Goal: Task Accomplishment & Management: Manage account settings

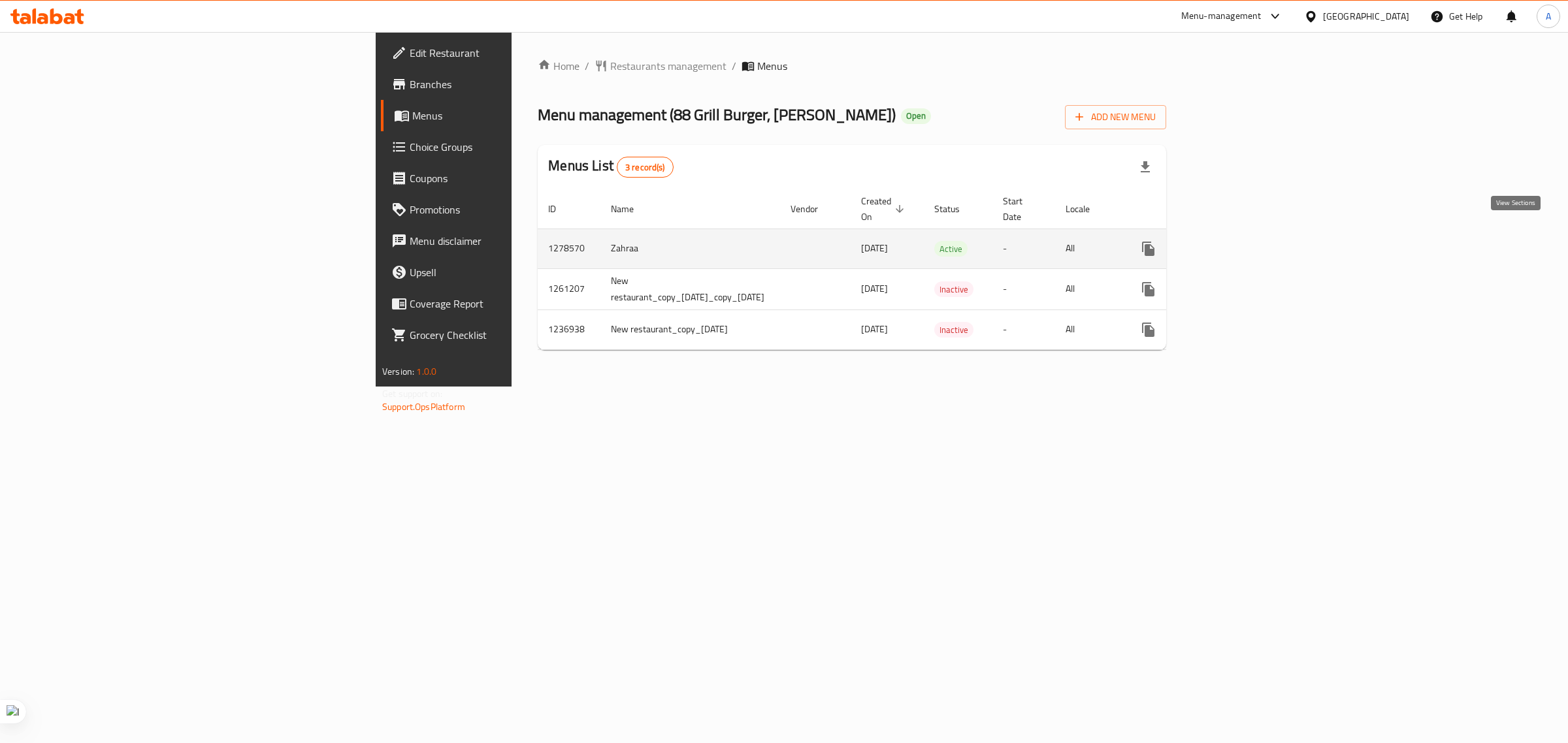
click at [1251, 241] on icon "enhanced table" at bounding box center [1243, 249] width 16 height 16
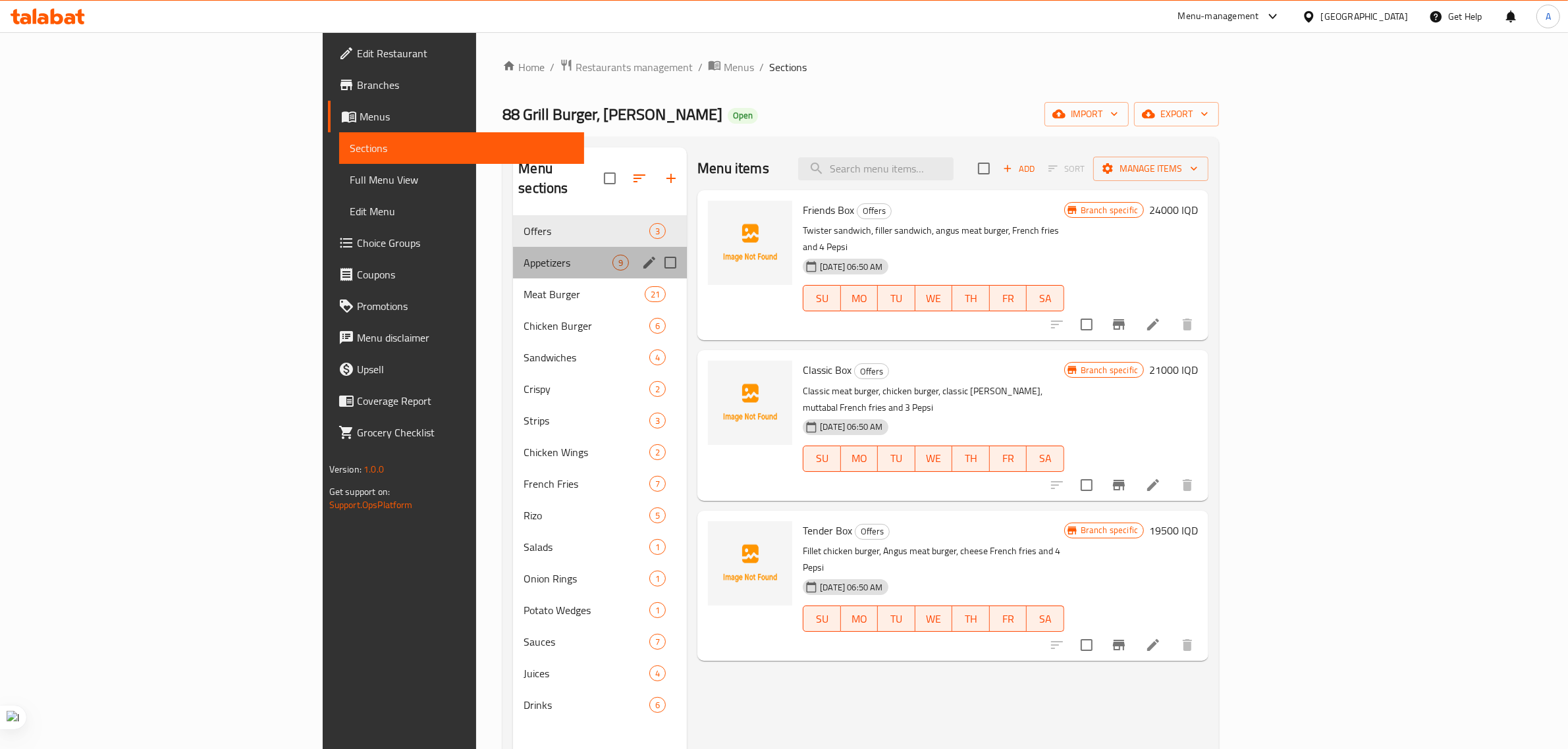
click at [513, 247] on div "Appetizers 9" at bounding box center [599, 262] width 174 height 32
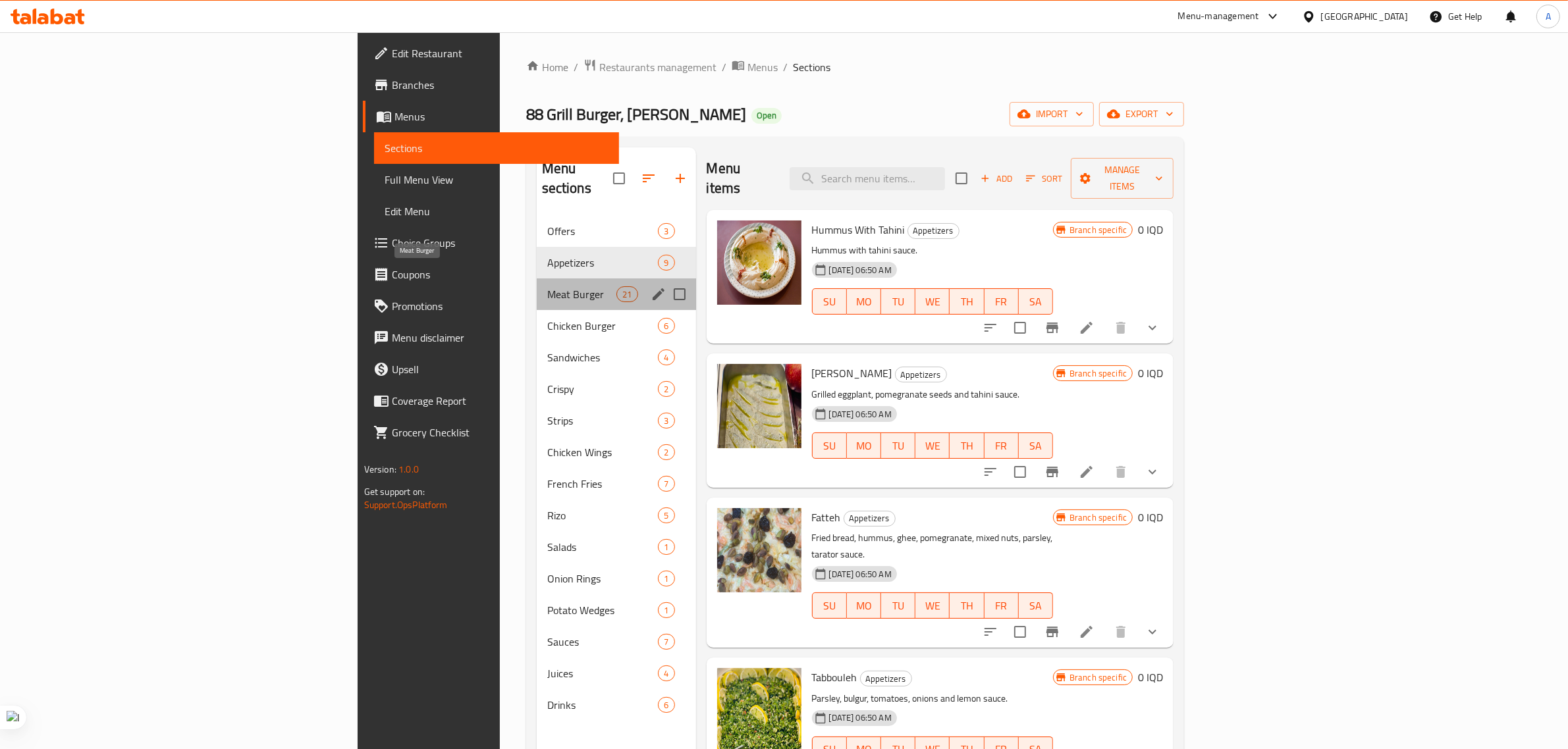
click at [547, 287] on span "Meat Burger" at bounding box center [582, 295] width 70 height 16
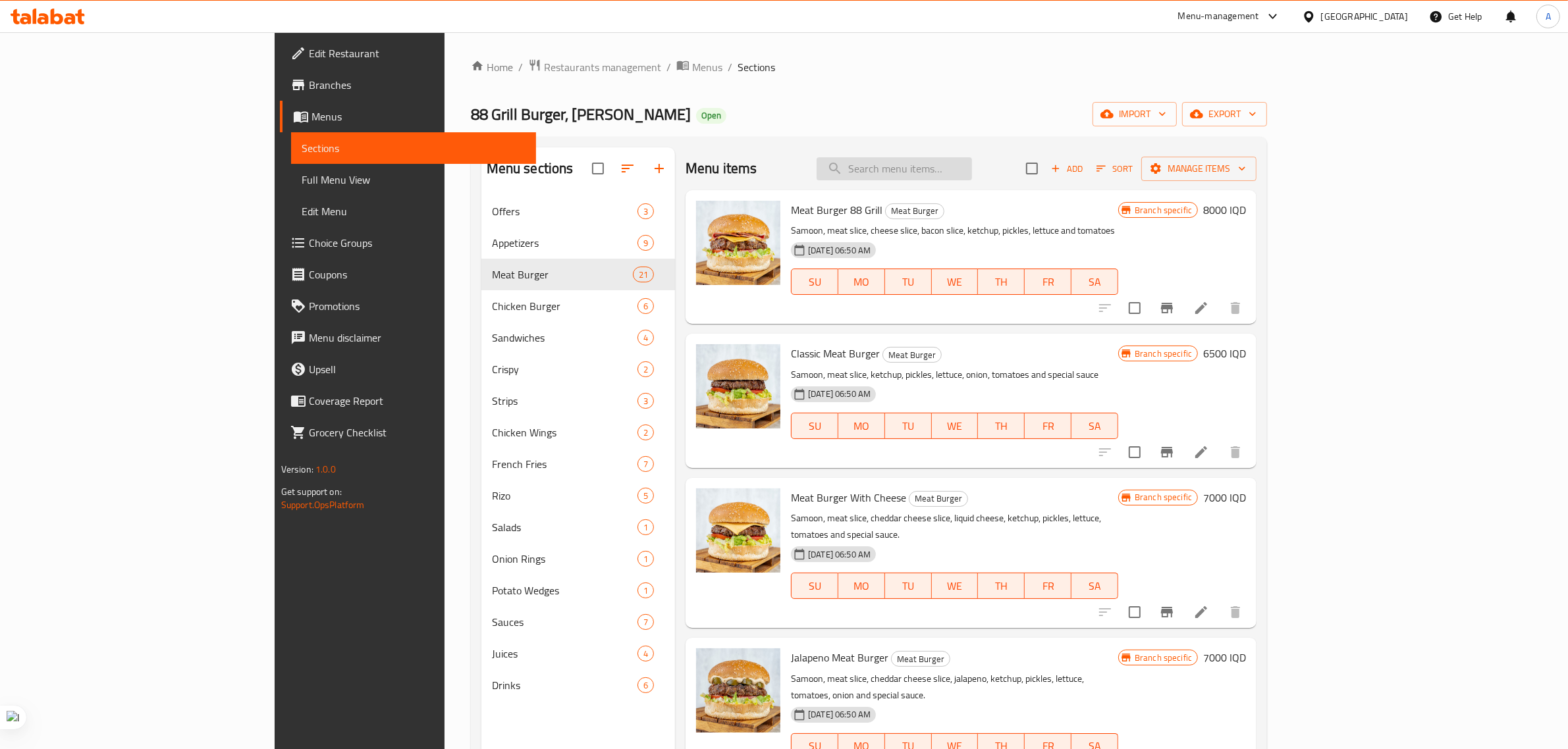
click at [972, 173] on input "search" at bounding box center [894, 168] width 156 height 23
type input ";"
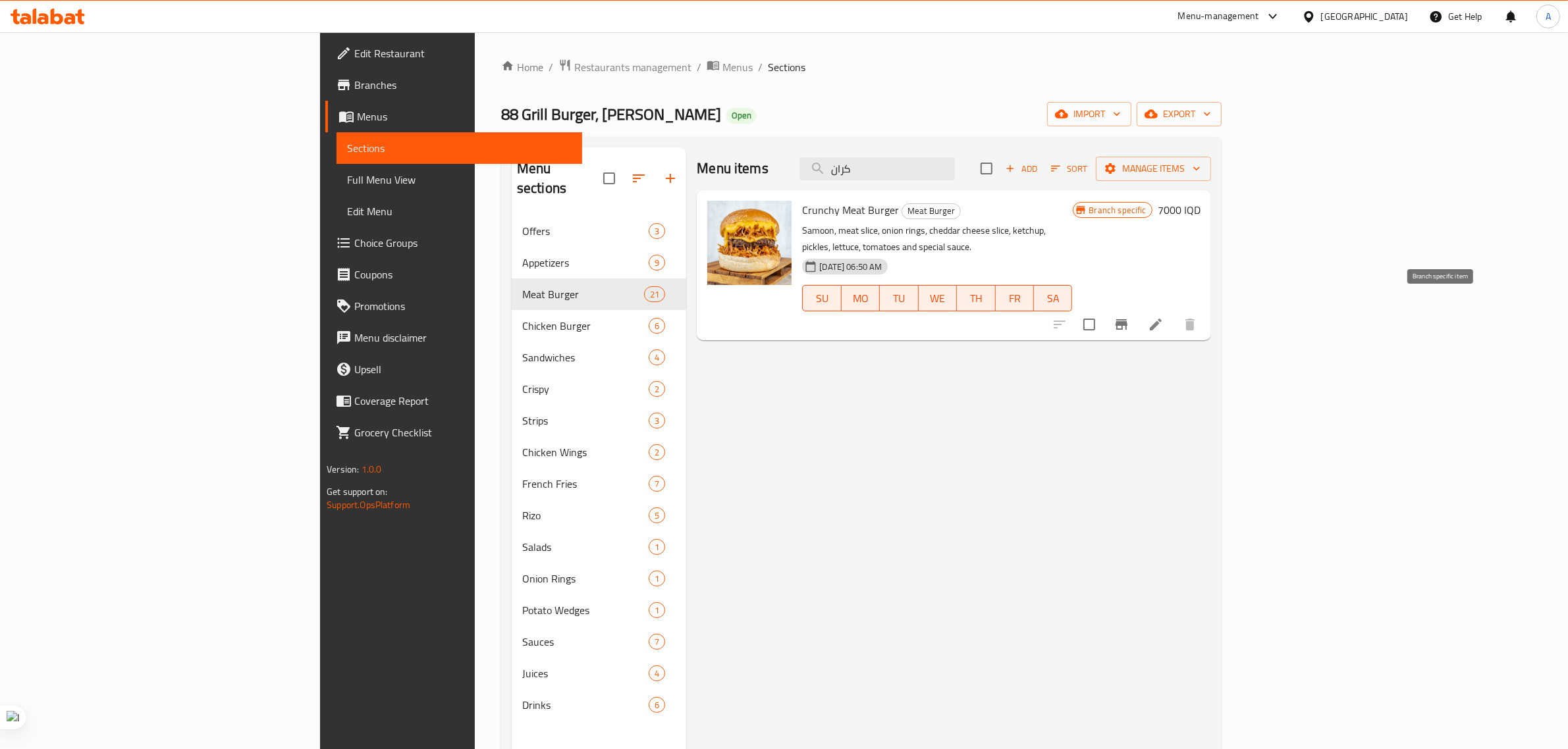
type input "كران"
click at [1129, 317] on icon "Branch-specific-item" at bounding box center [1122, 325] width 16 height 16
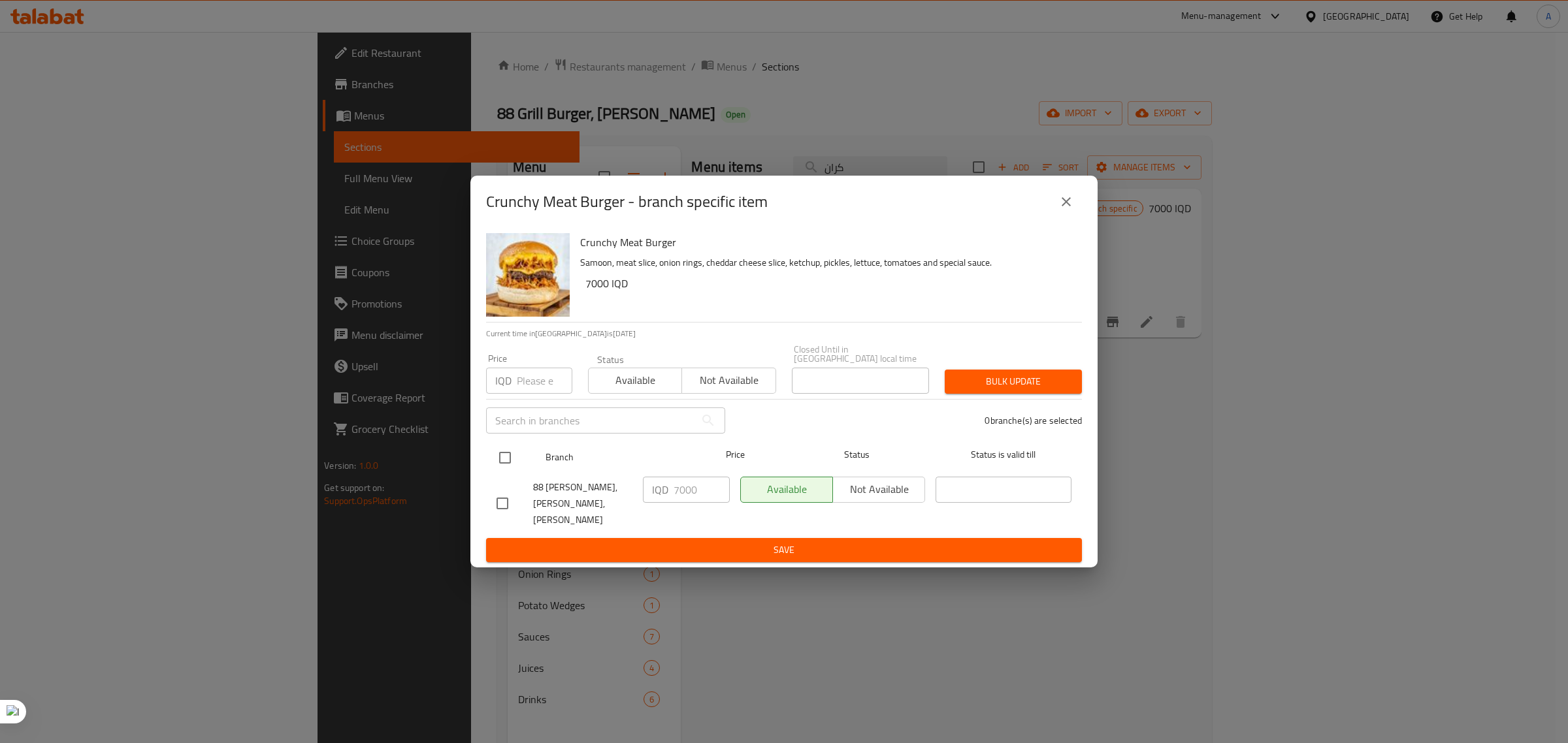
click at [500, 464] on input "checkbox" at bounding box center [505, 457] width 27 height 27
checkbox input "true"
click at [690, 498] on input "7000" at bounding box center [701, 489] width 56 height 26
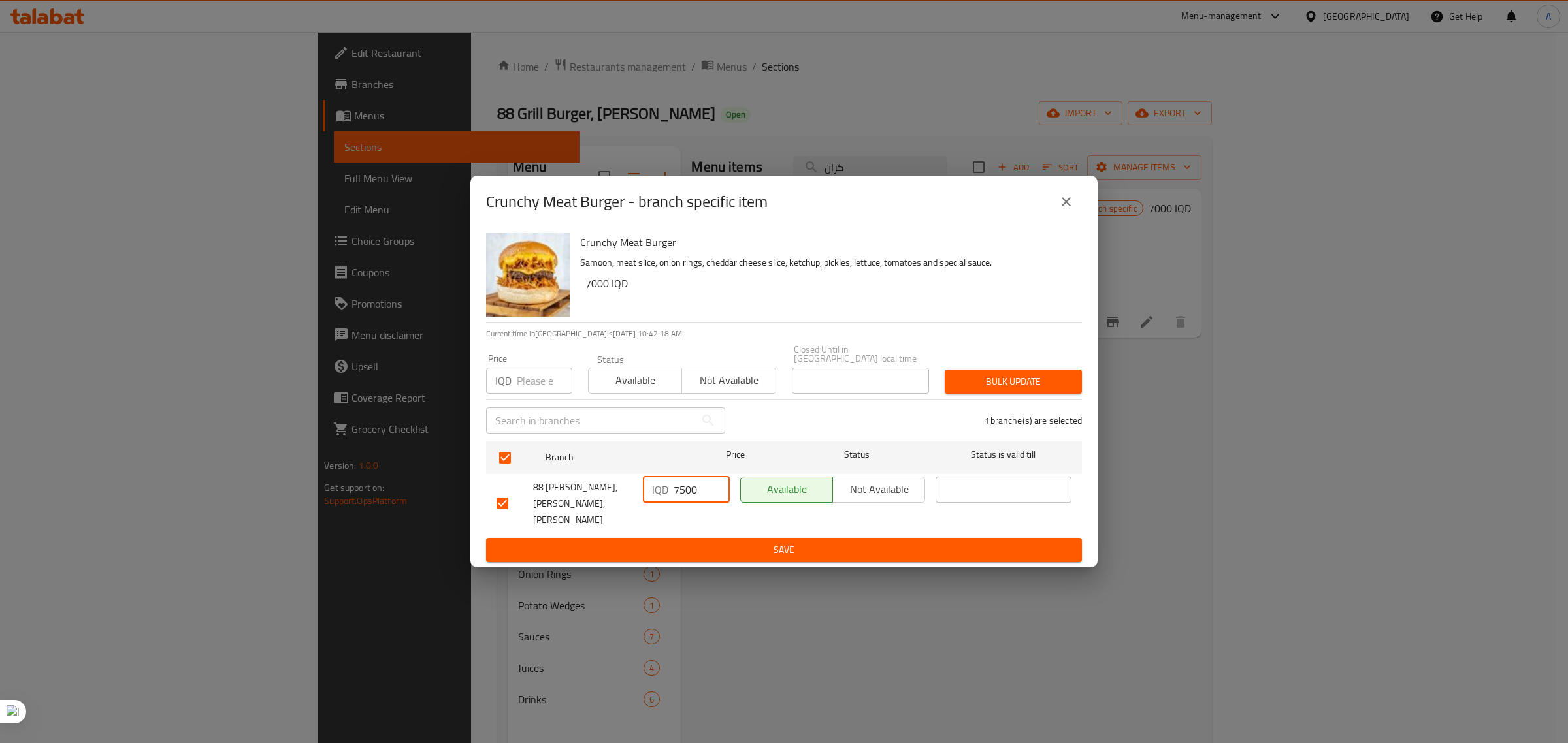
type input "7500"
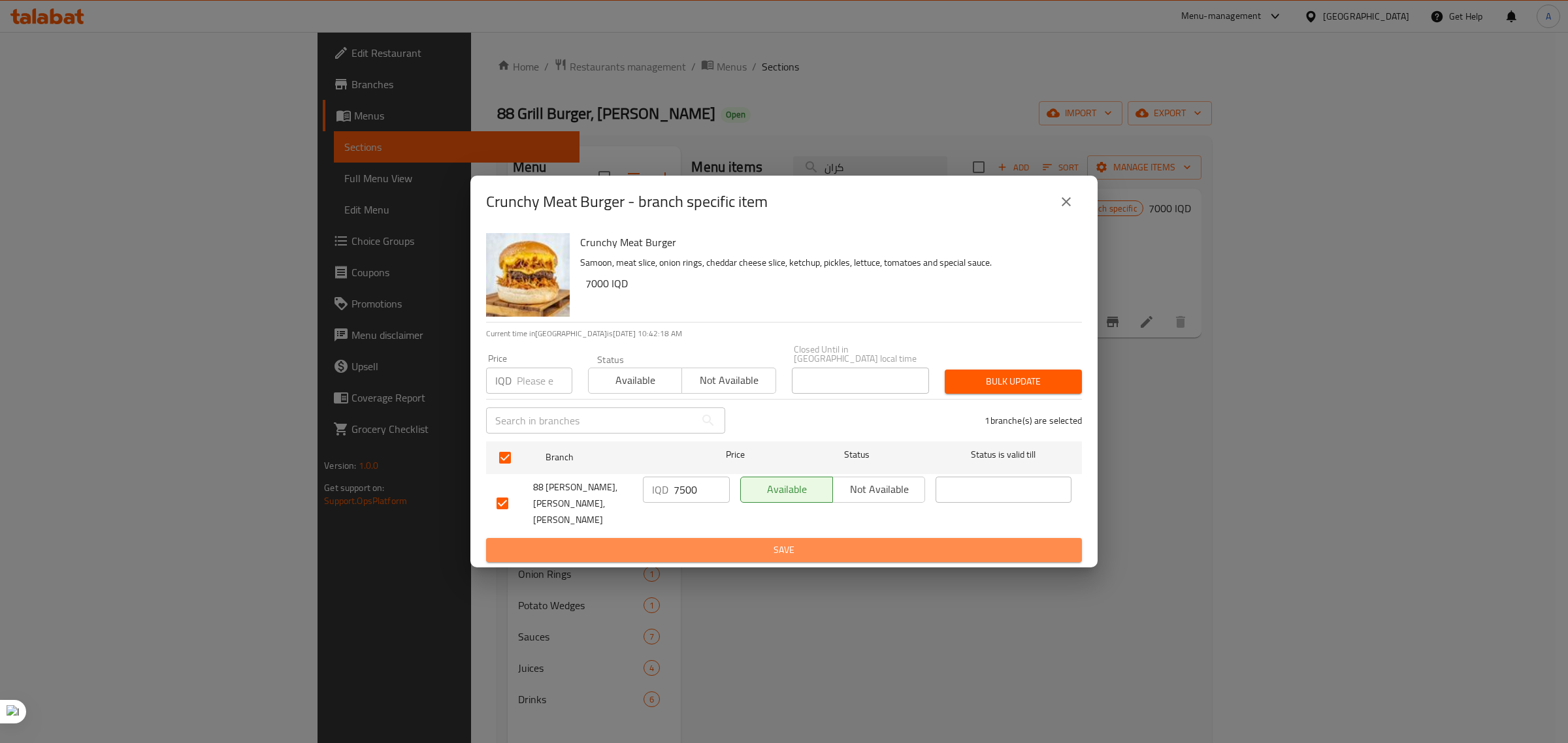
click at [773, 543] on span "Save" at bounding box center [784, 550] width 575 height 17
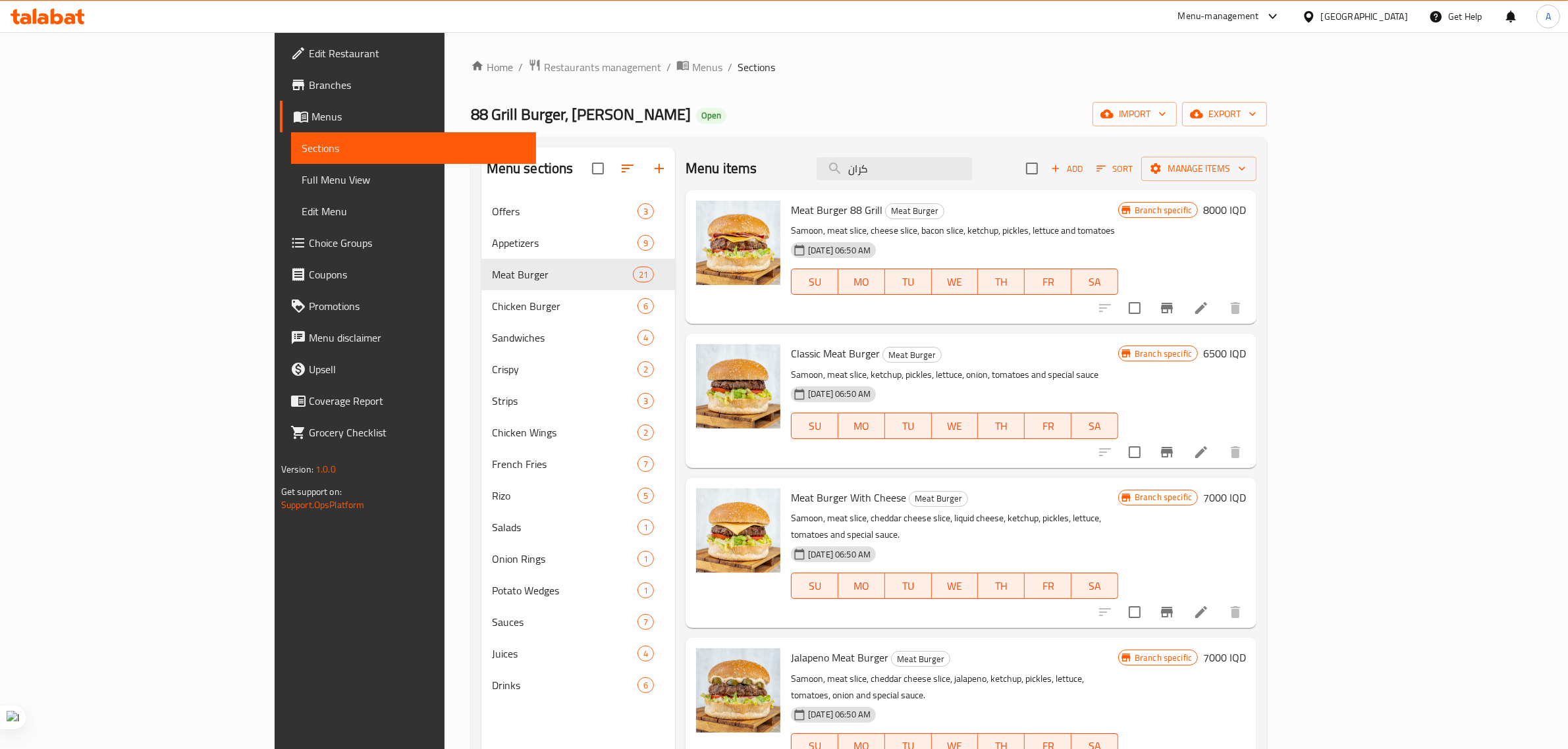
click at [56, 18] on icon at bounding box center [48, 17] width 75 height 16
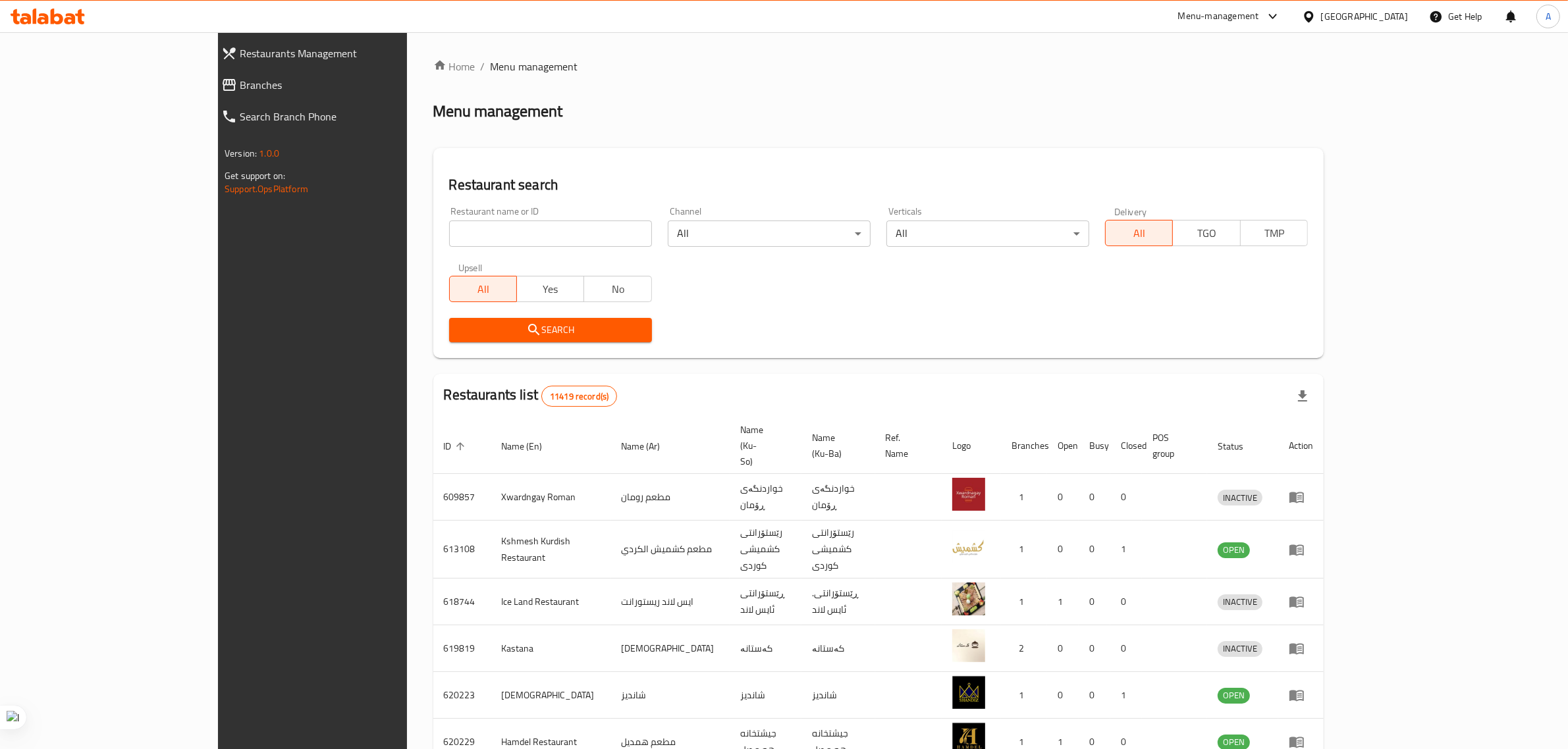
click at [449, 227] on input "search" at bounding box center [550, 234] width 203 height 26
click at [449, 230] on input "search" at bounding box center [550, 234] width 203 height 26
click button "Search" at bounding box center [550, 330] width 203 height 24
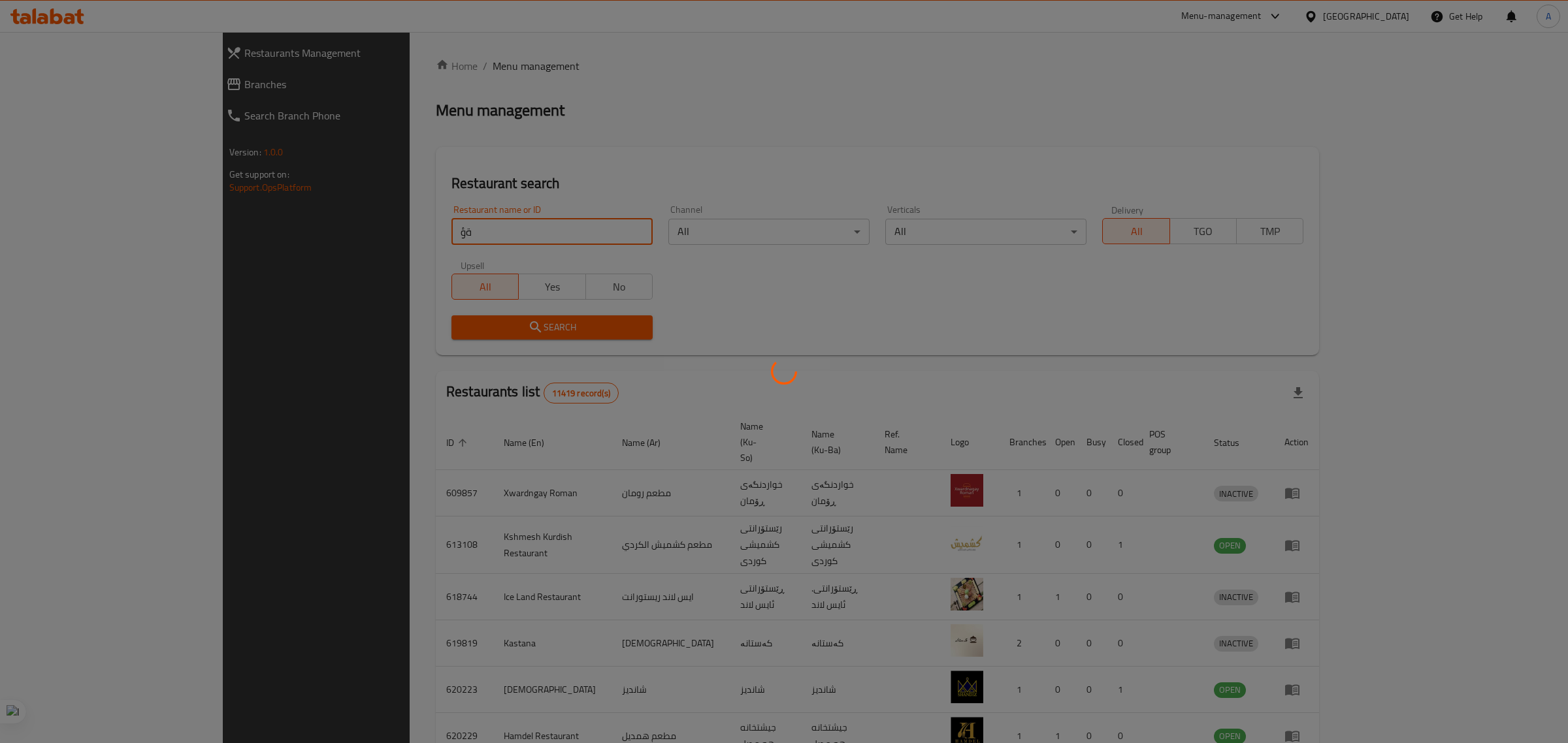
type input "ة"
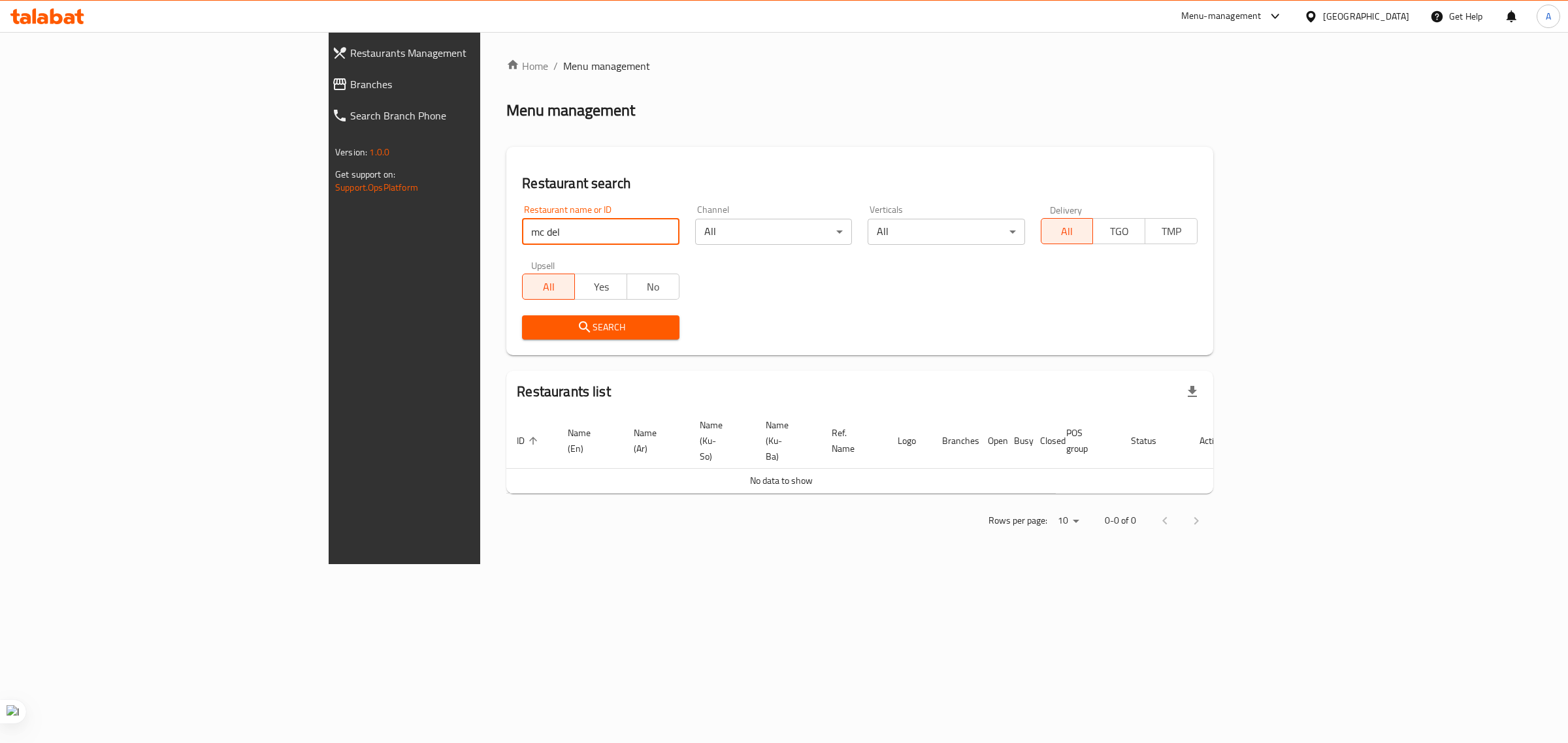
type input "mc del"
click button "Search" at bounding box center [600, 328] width 157 height 24
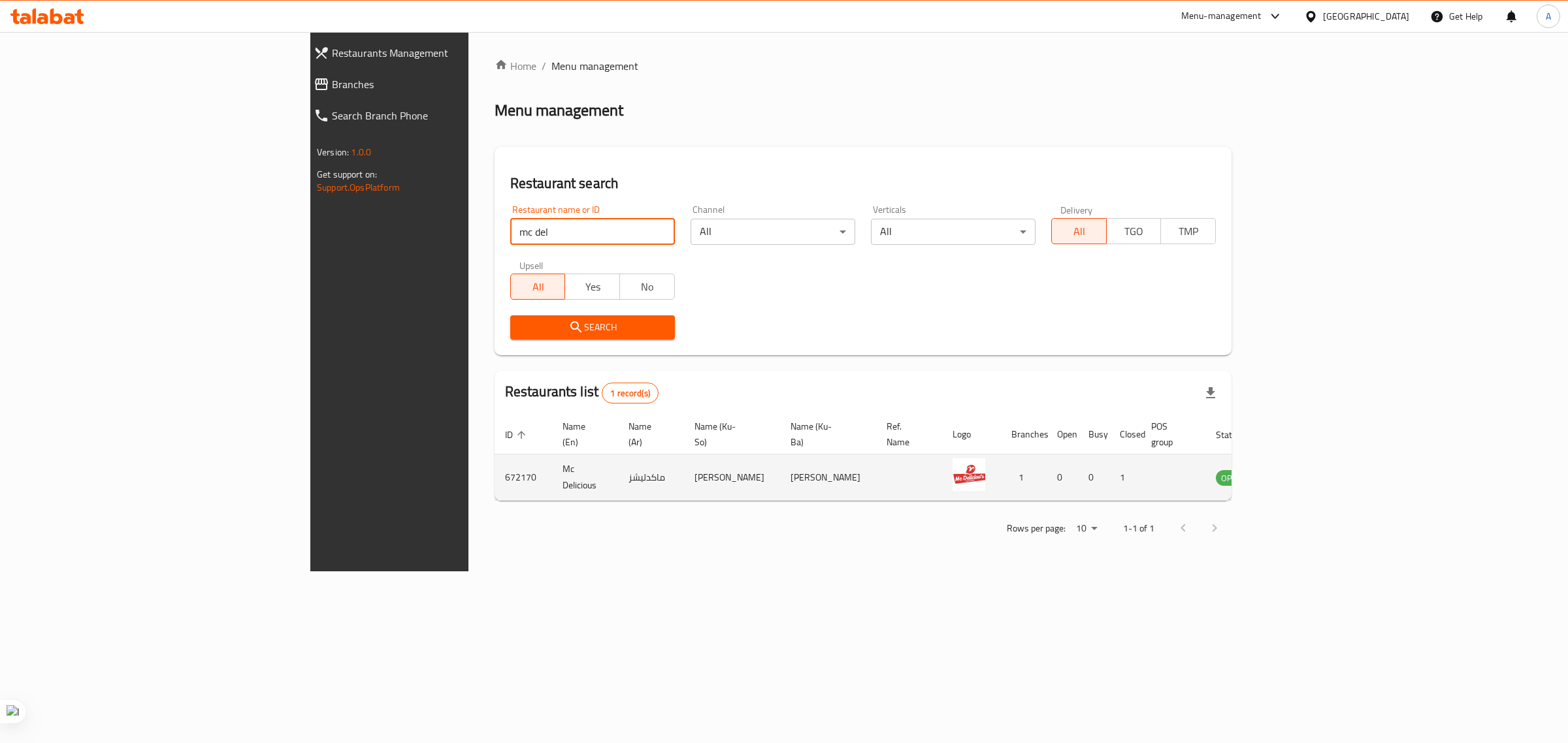
click at [1300, 473] on icon "enhanced table" at bounding box center [1293, 478] width 15 height 11
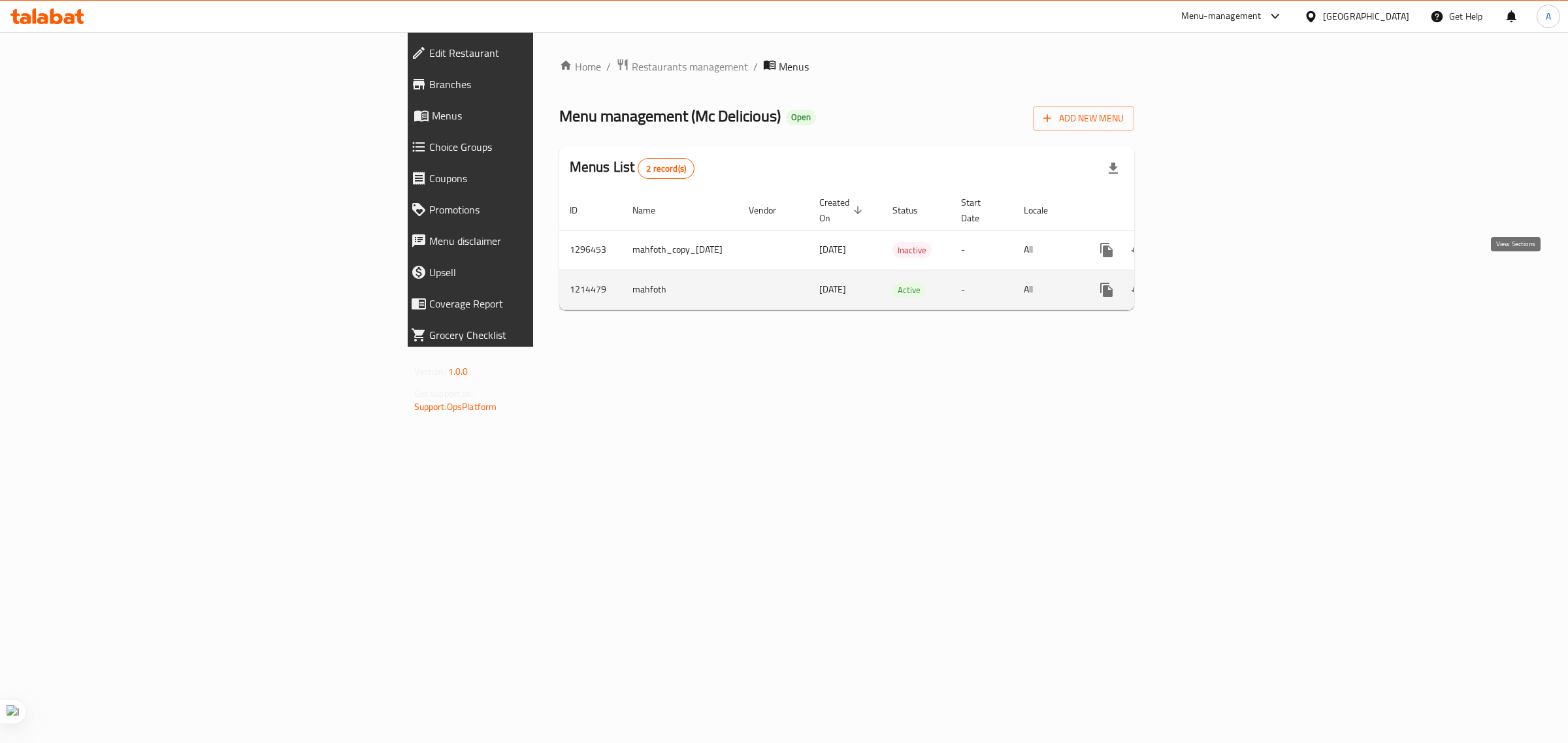
click at [1209, 282] on icon "enhanced table" at bounding box center [1201, 290] width 16 height 16
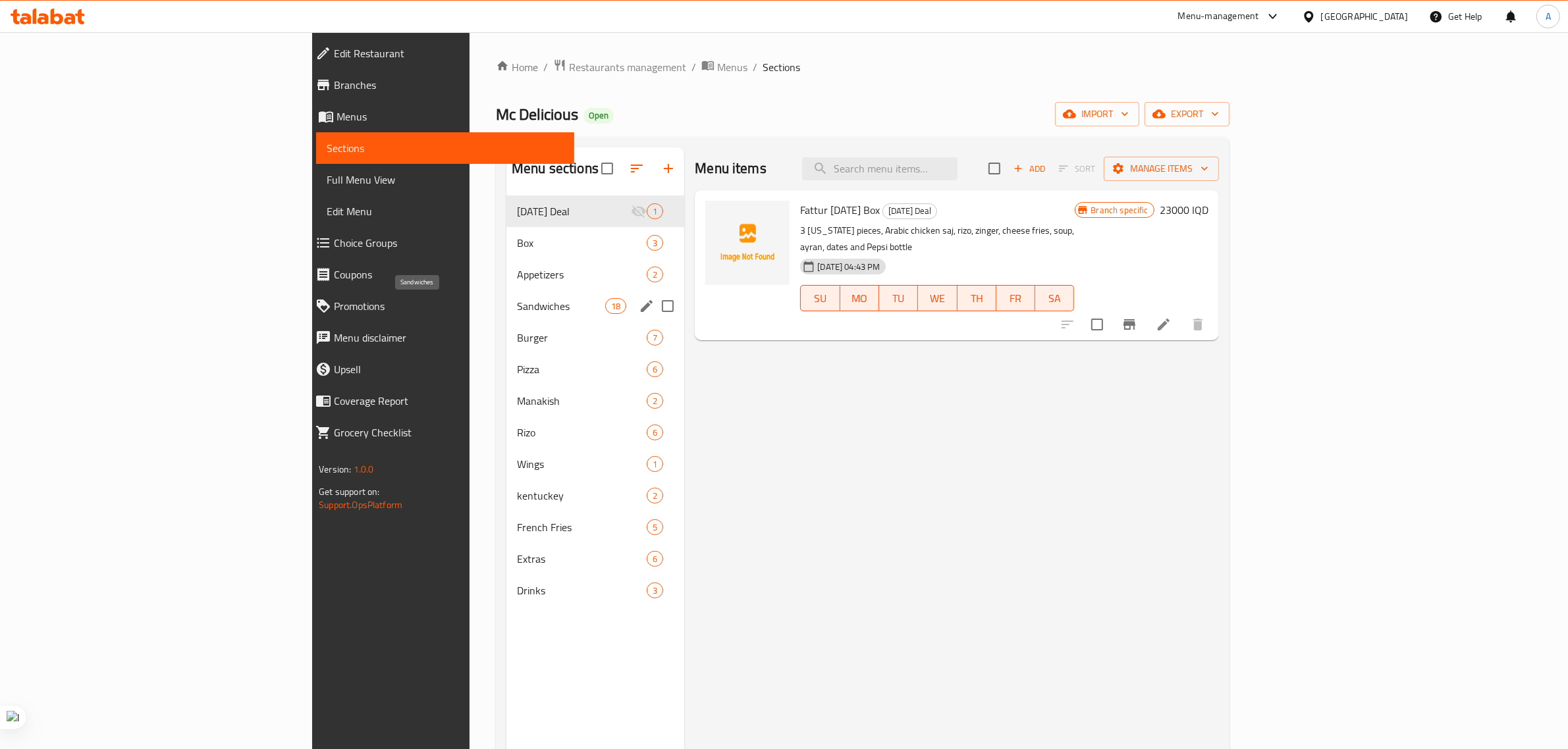
drag, startPoint x: 391, startPoint y: 297, endPoint x: 379, endPoint y: 376, distance: 79.9
click at [517, 298] on span "Sandwiches" at bounding box center [560, 306] width 88 height 16
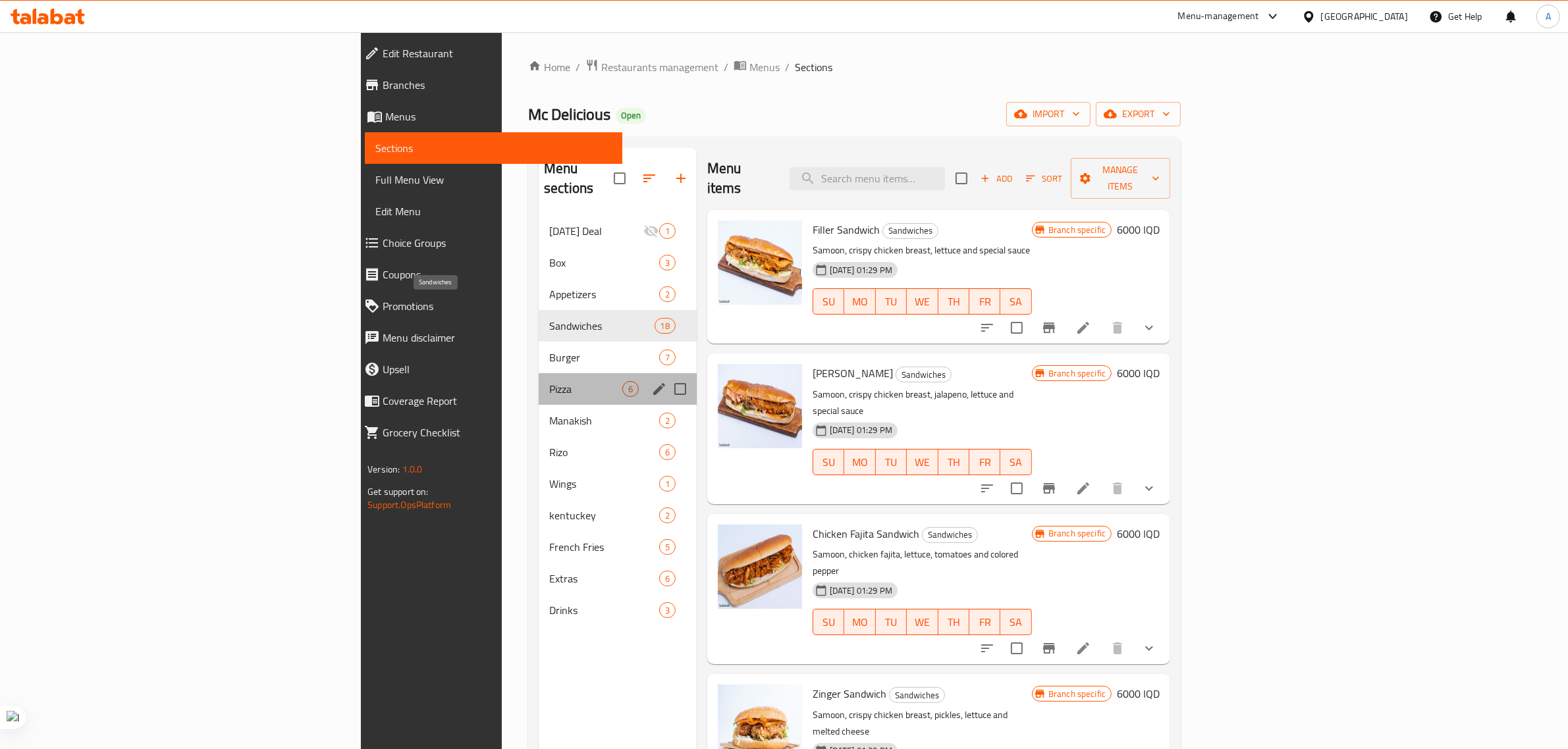
click at [549, 381] on span "Pizza" at bounding box center [585, 389] width 73 height 16
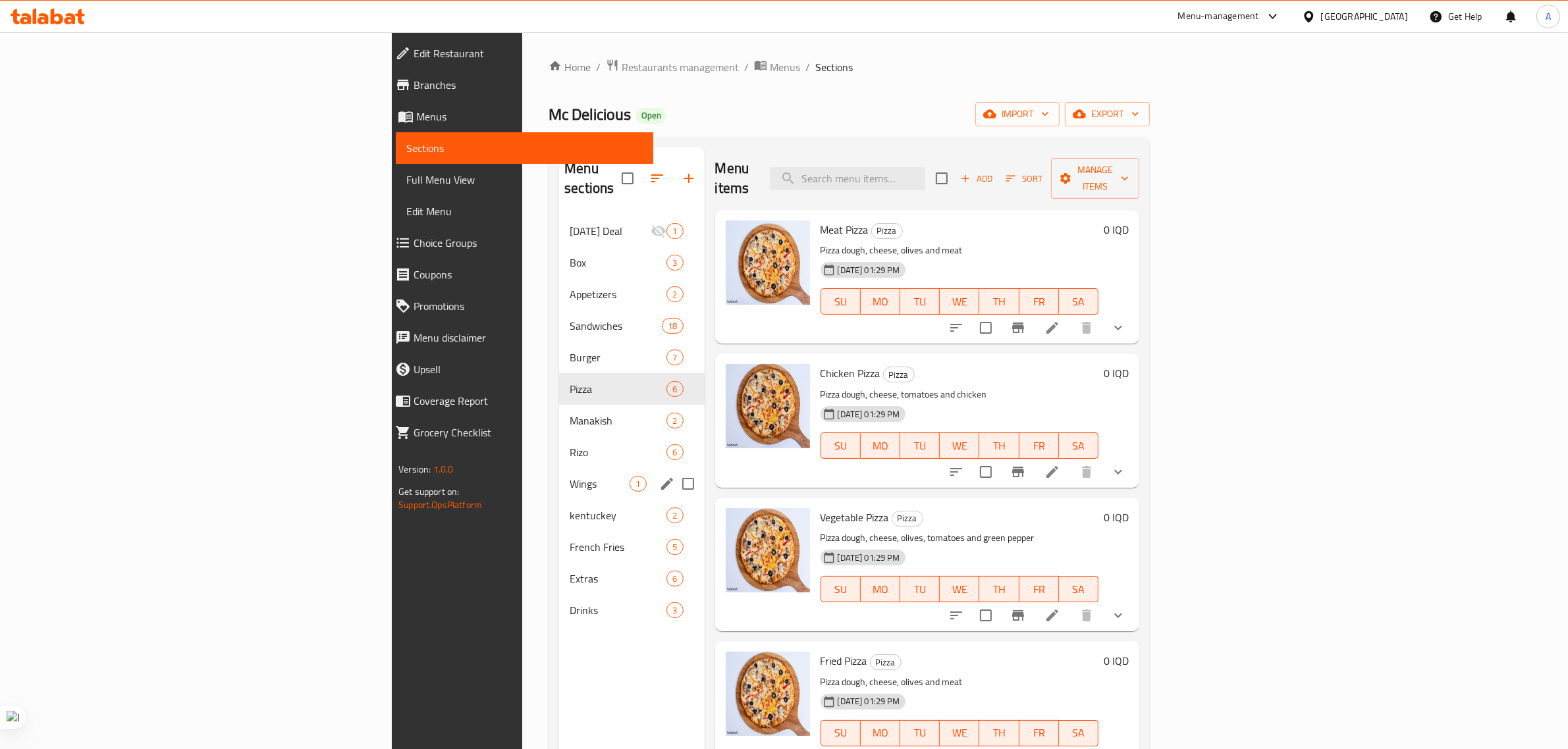
click at [559, 468] on div "Wings 1" at bounding box center [632, 483] width 145 height 32
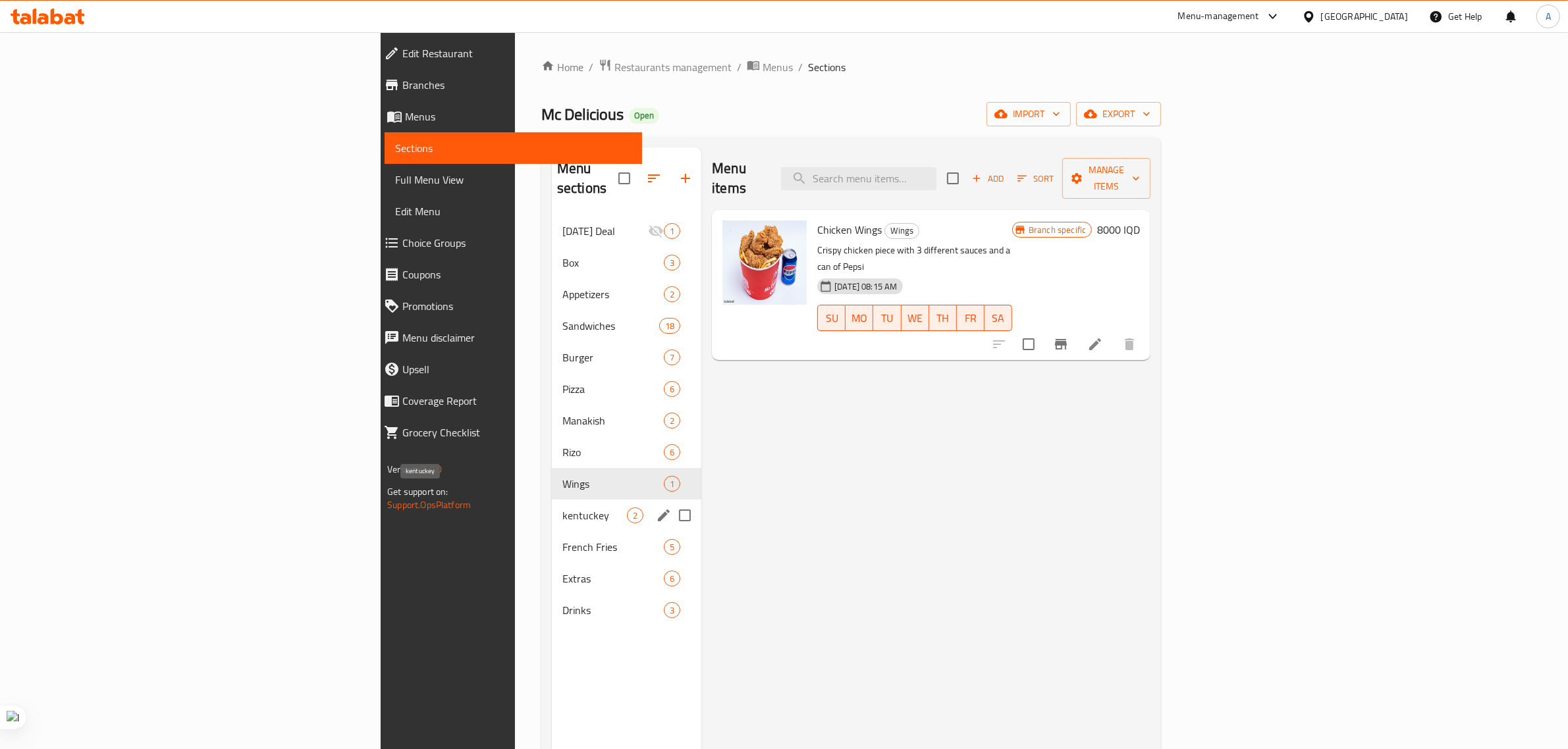
click at [552, 505] on div "kentuckey 2" at bounding box center [626, 515] width 150 height 32
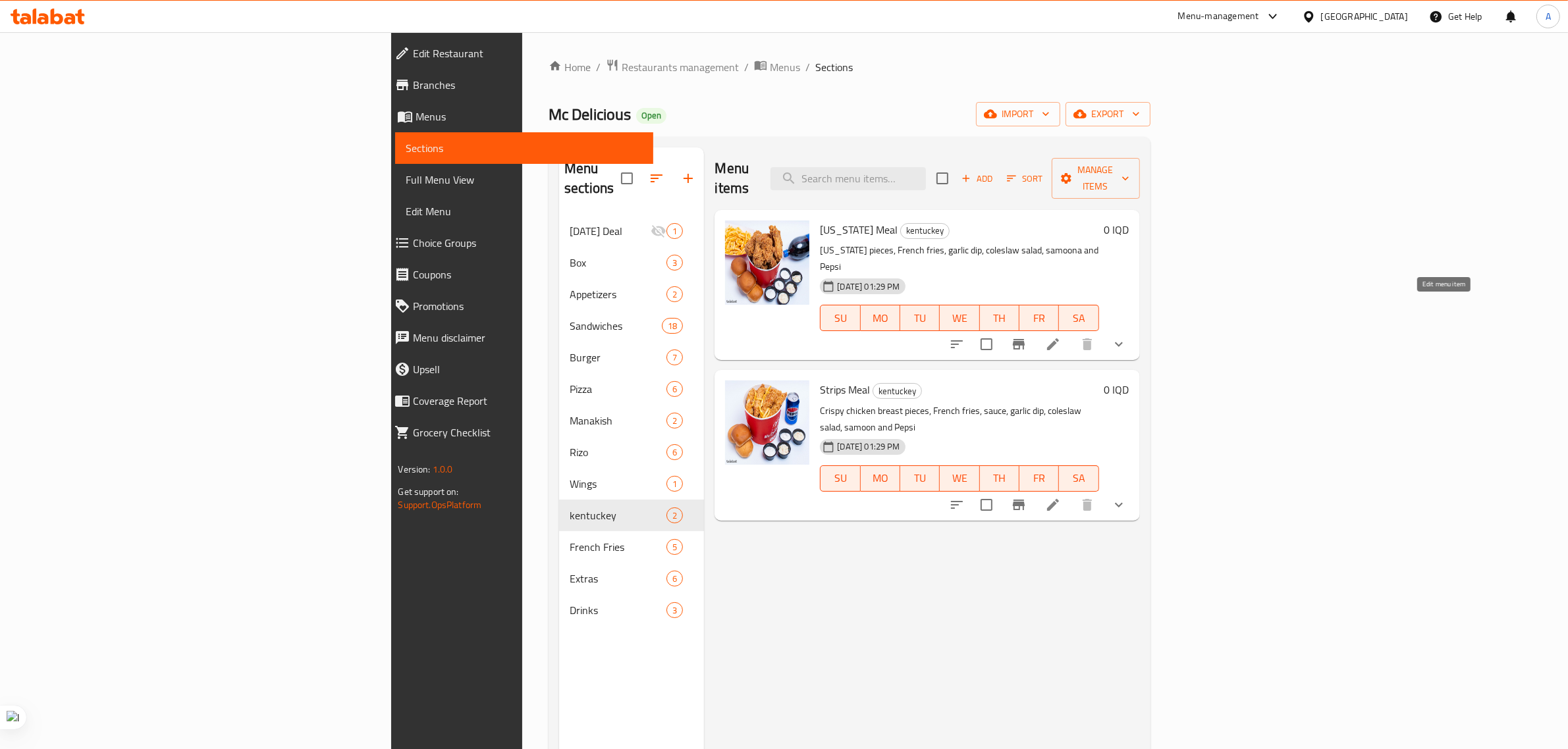
click at [1061, 336] on icon at bounding box center [1053, 344] width 16 height 16
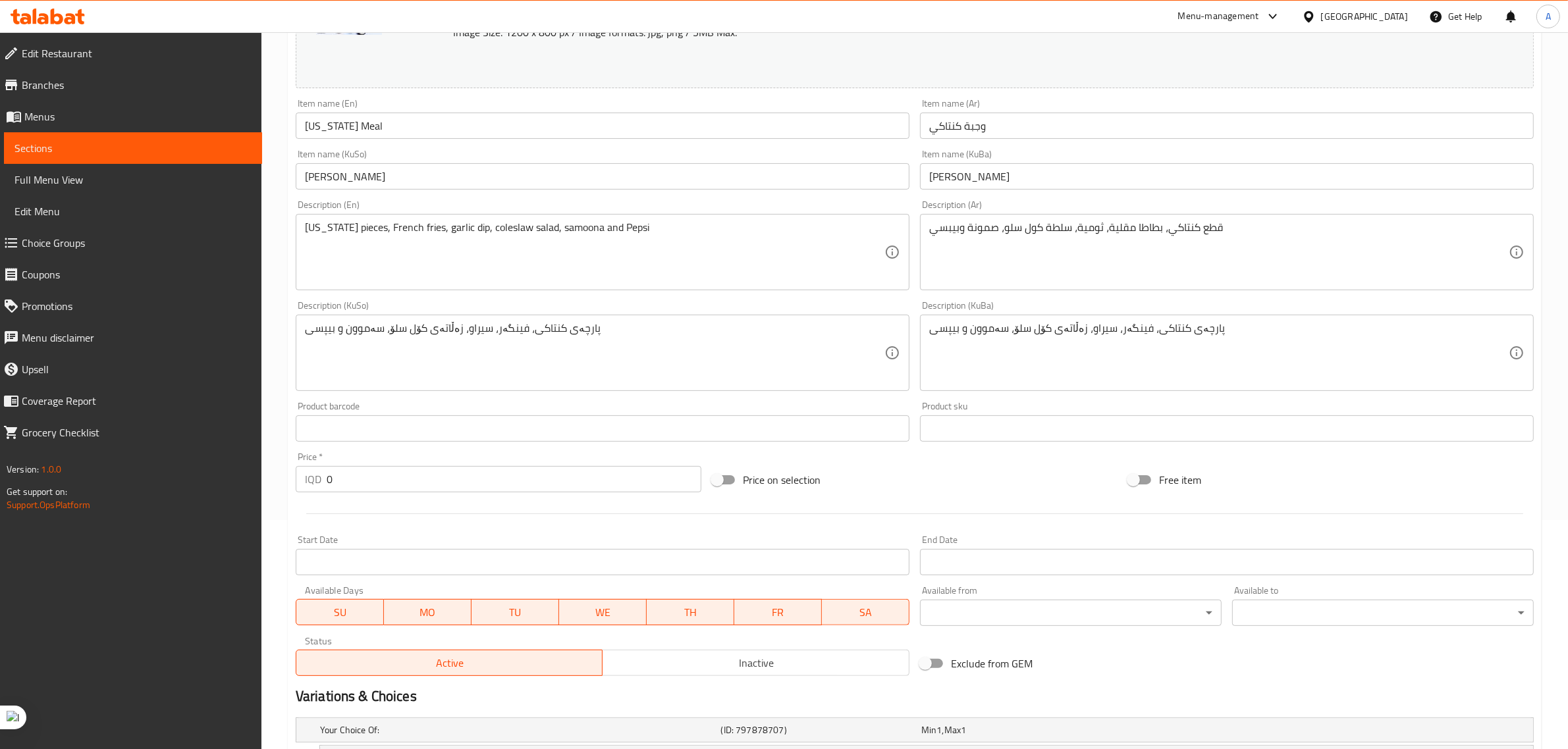
scroll to position [458, 0]
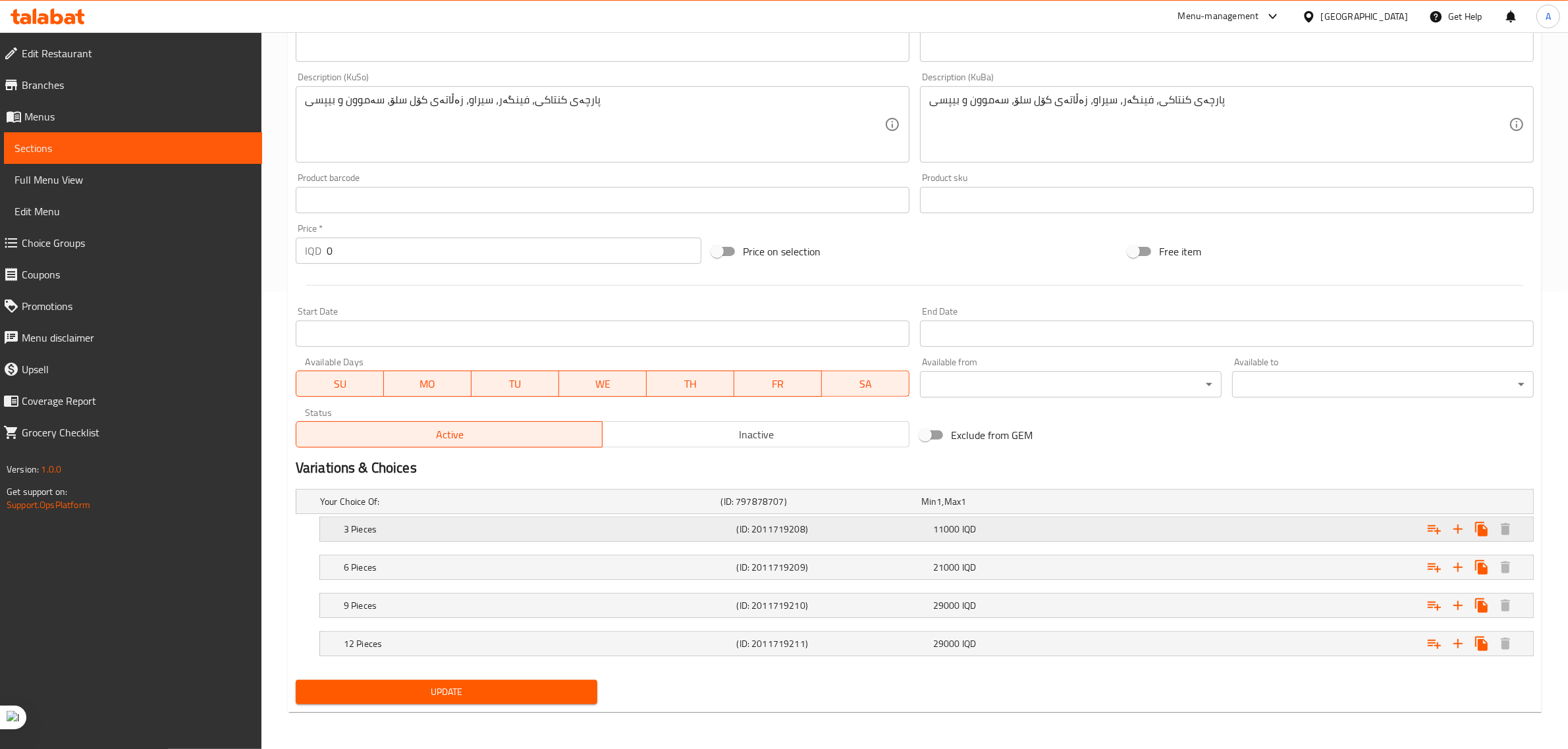
click at [936, 510] on span "11000" at bounding box center [928, 502] width 15 height 17
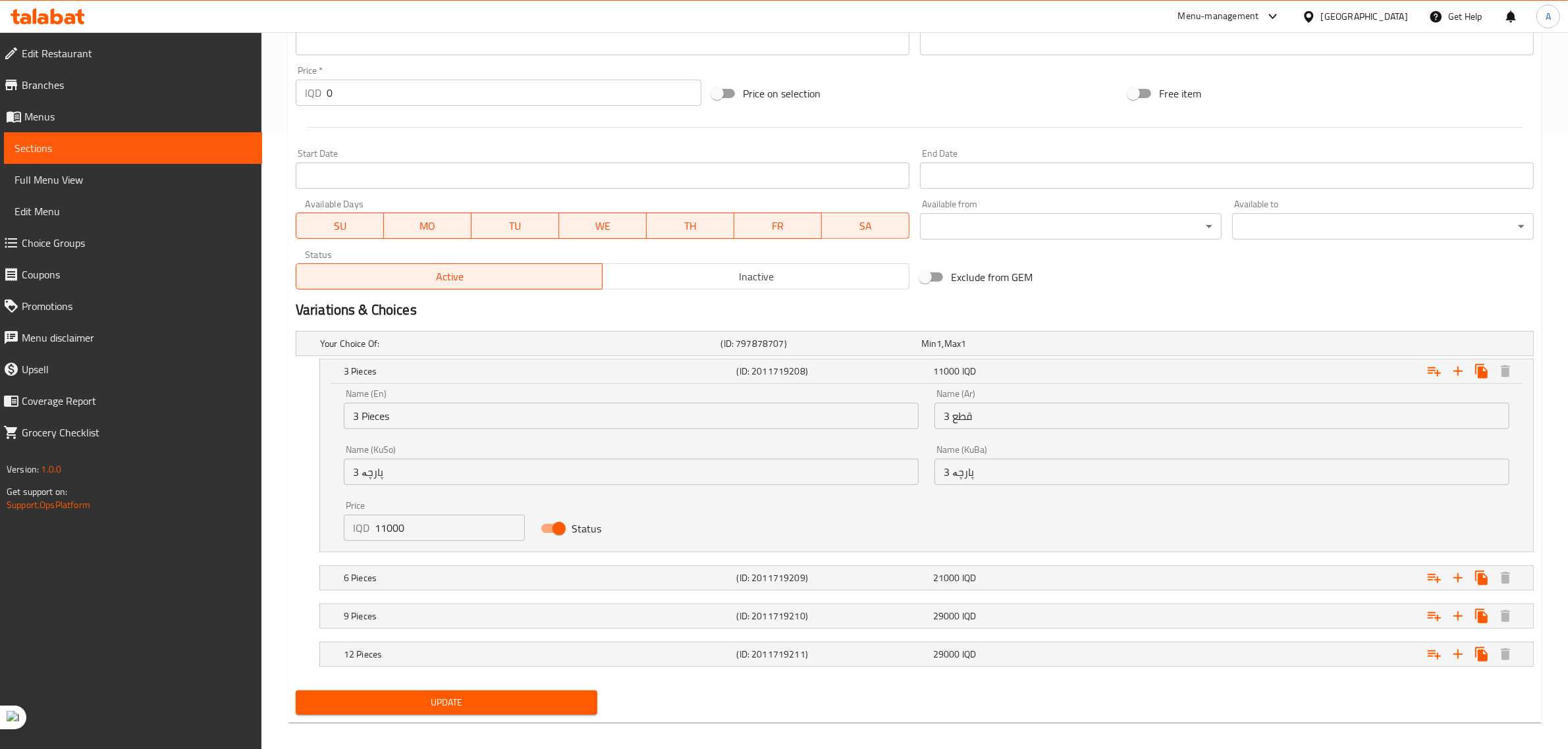
scroll to position [623, 0]
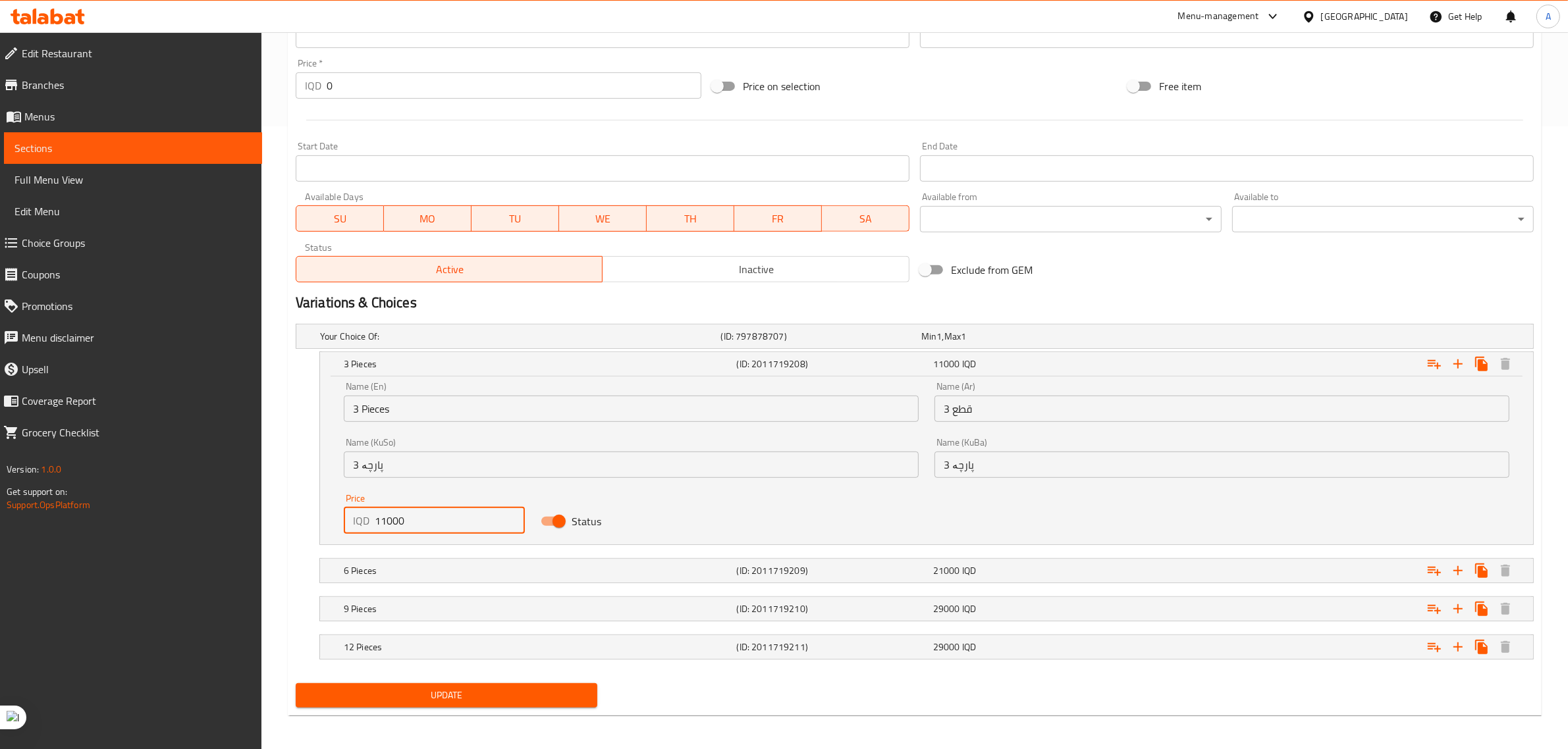
drag, startPoint x: 406, startPoint y: 515, endPoint x: 389, endPoint y: 517, distance: 17.1
click at [389, 517] on input "11000" at bounding box center [450, 520] width 150 height 26
type input "11500"
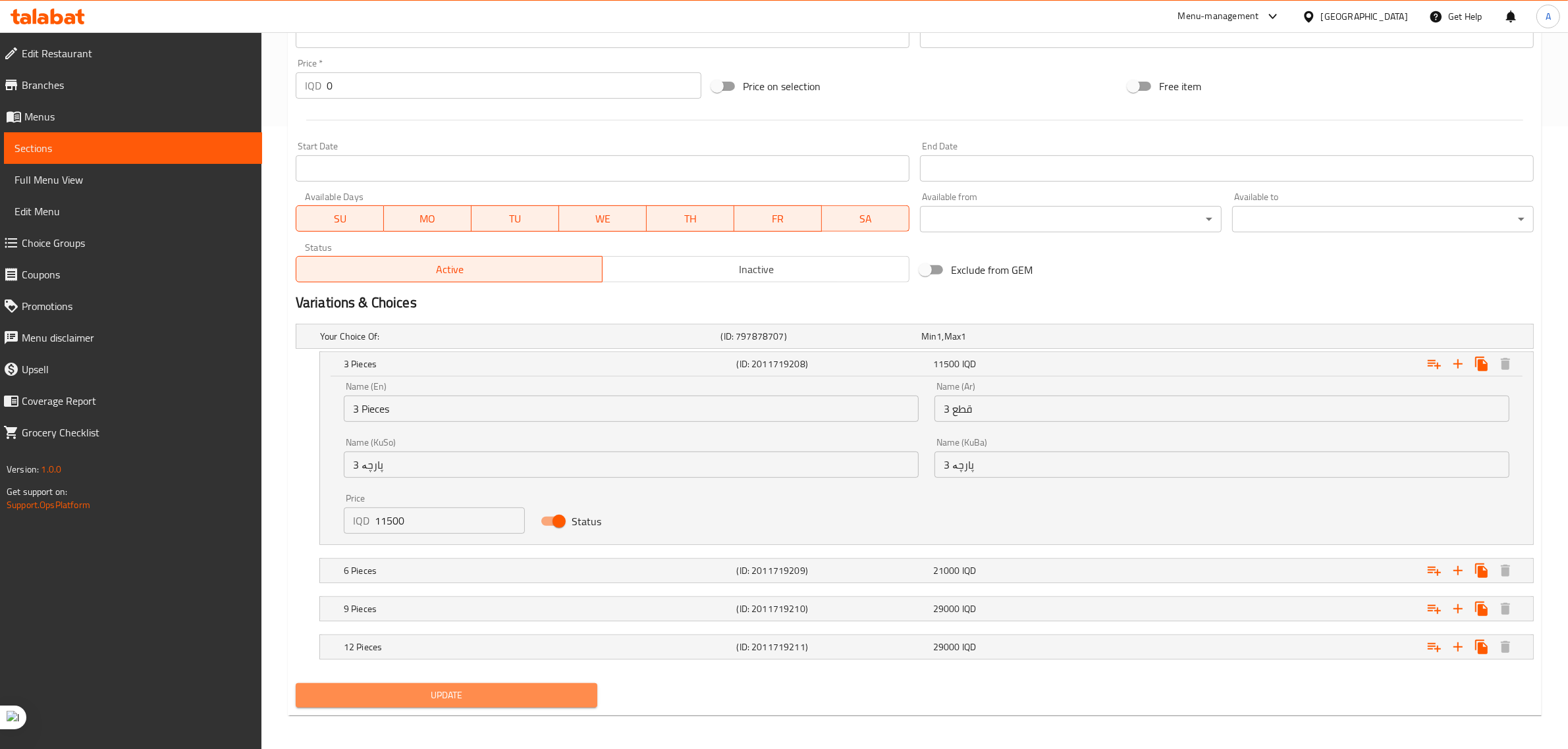
click at [505, 701] on span "Update" at bounding box center [446, 695] width 281 height 17
